Goal: Task Accomplishment & Management: Use online tool/utility

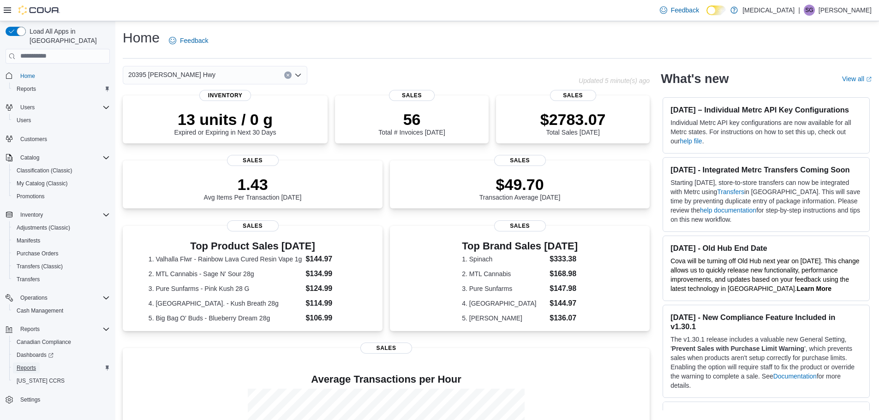
click at [28, 364] on span "Reports" at bounding box center [26, 367] width 19 height 7
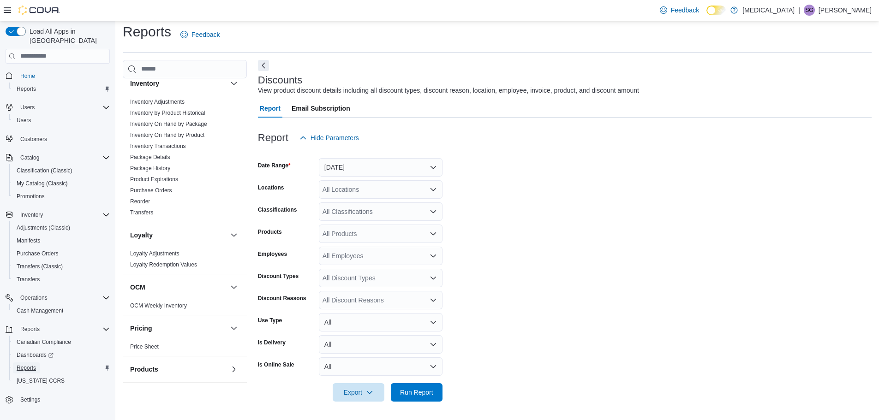
scroll to position [184, 0]
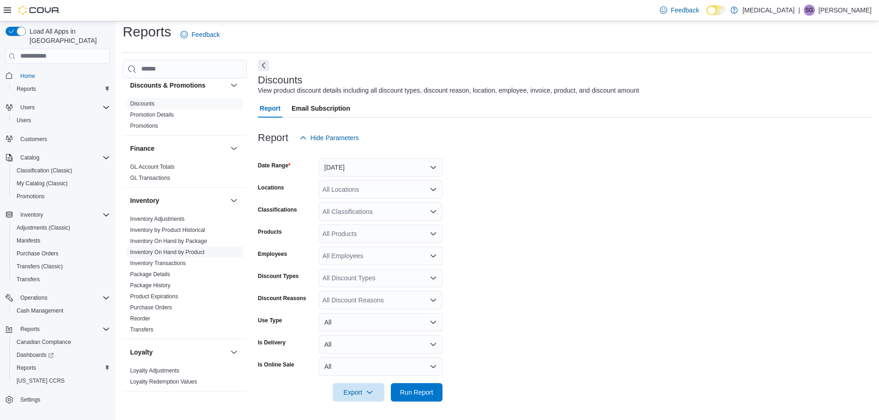
click at [178, 252] on link "Inventory On Hand by Product" at bounding box center [167, 252] width 74 height 6
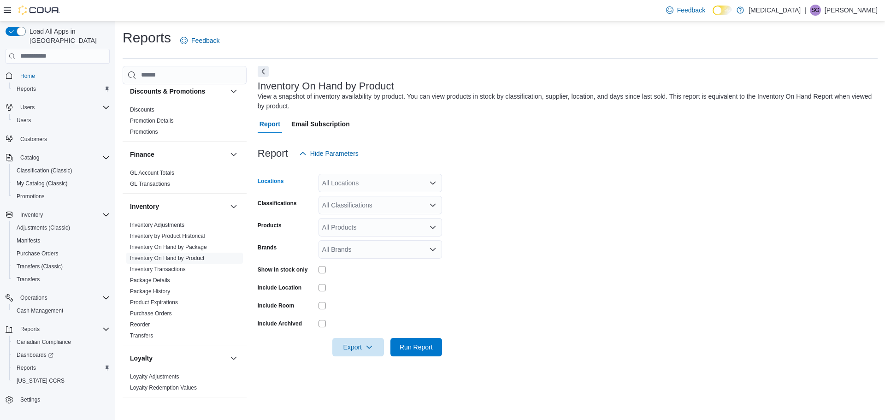
click at [350, 184] on div "All Locations" at bounding box center [381, 183] width 124 height 18
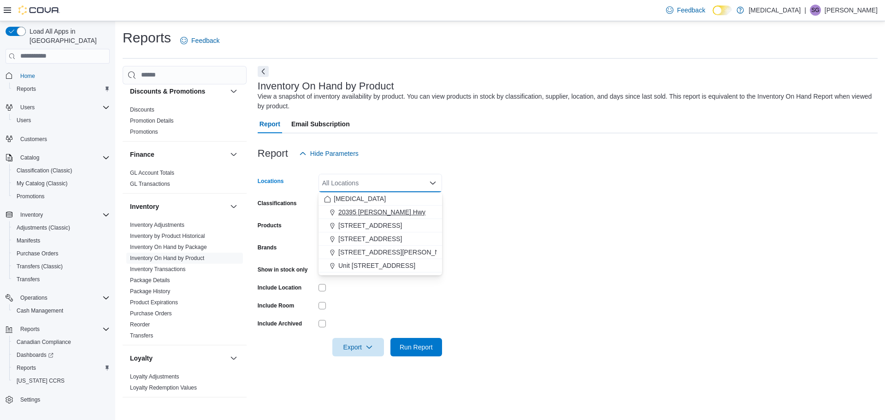
click at [362, 210] on span "20395 Lougheed Hwy" at bounding box center [381, 212] width 87 height 9
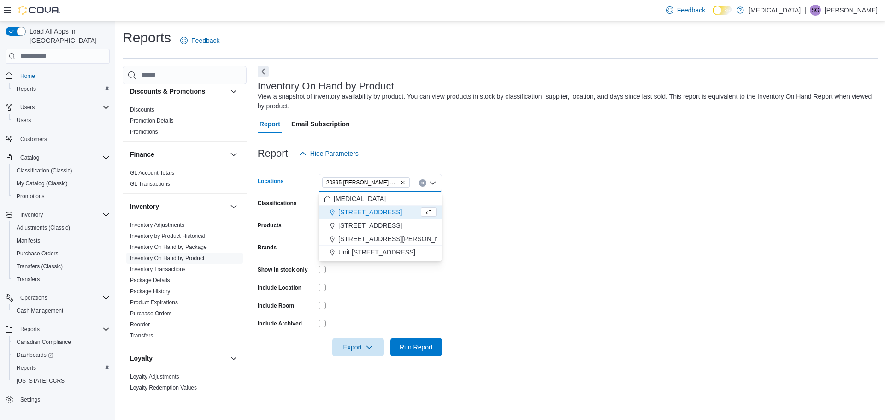
drag, startPoint x: 812, startPoint y: 229, endPoint x: 714, endPoint y: 246, distance: 99.2
click at [811, 230] on form "Locations 20395 Lougheed Hwy Combo box. Selected. 20395 Lougheed Hwy. Press Bac…" at bounding box center [568, 260] width 620 height 194
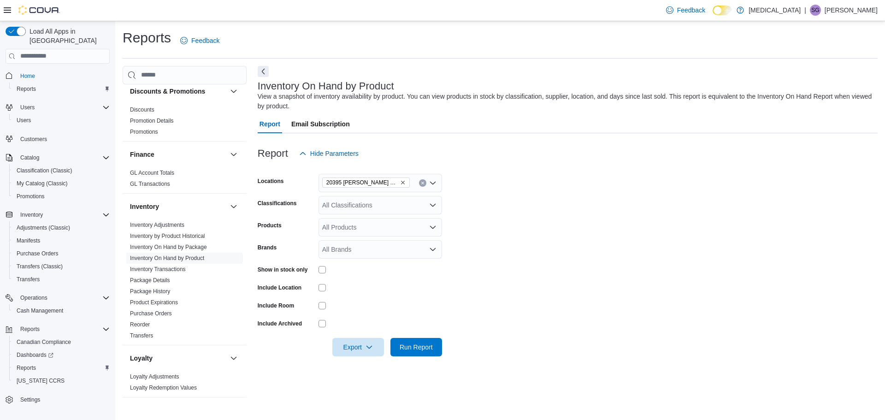
click at [363, 203] on div "All Classifications" at bounding box center [381, 205] width 124 height 18
click at [368, 202] on div "All Classifications Combo box. Selected. Combo box input. All Classifications. …" at bounding box center [381, 205] width 124 height 18
click at [361, 203] on div "All Classifications Combo box. Selected. Combo box input. All Classifications. …" at bounding box center [381, 205] width 124 height 18
click at [646, 220] on form "Locations 20395 Lougheed Hwy Classifications All Classifications Combo box. Sel…" at bounding box center [568, 260] width 620 height 194
click at [353, 342] on span "Export" at bounding box center [358, 347] width 41 height 18
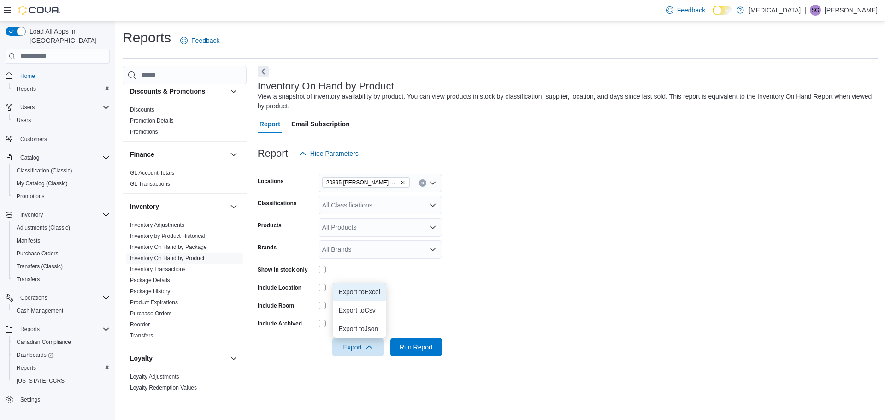
click at [358, 296] on button "Export to Excel" at bounding box center [359, 292] width 53 height 18
